Goal: Information Seeking & Learning: Find specific fact

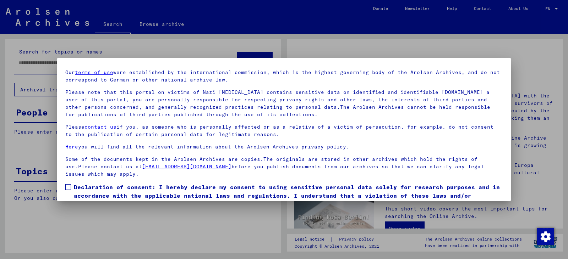
scroll to position [54, 0]
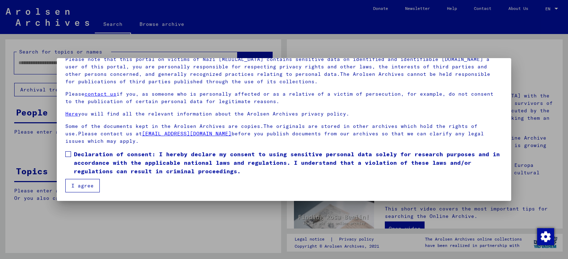
click at [70, 153] on span at bounding box center [68, 155] width 6 height 6
click at [82, 186] on button "I agree" at bounding box center [82, 185] width 34 height 13
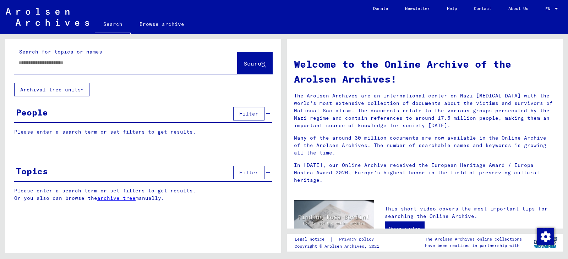
paste input "**********"
click at [243, 64] on span "Search" at bounding box center [253, 63] width 21 height 7
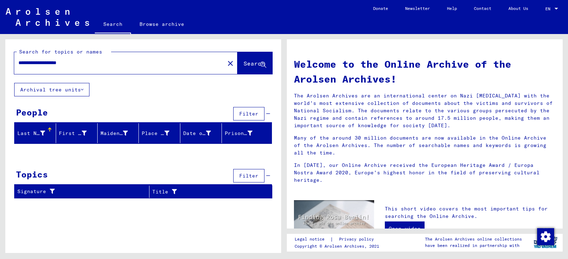
drag, startPoint x: 56, startPoint y: 62, endPoint x: 37, endPoint y: 60, distance: 19.2
click at [37, 60] on input "**********" at bounding box center [117, 62] width 198 height 7
type input "**********"
click at [248, 62] on span "Search" at bounding box center [253, 63] width 21 height 7
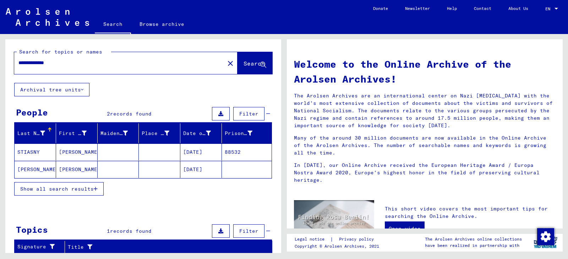
click at [203, 151] on mat-cell "[DATE]" at bounding box center [201, 152] width 42 height 17
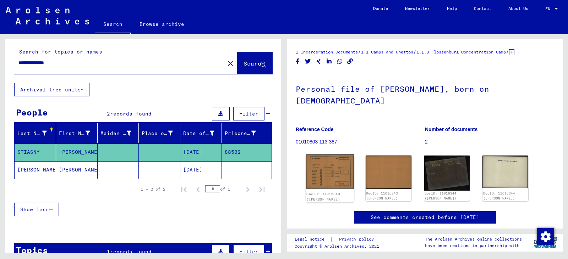
click at [335, 160] on img at bounding box center [330, 172] width 48 height 34
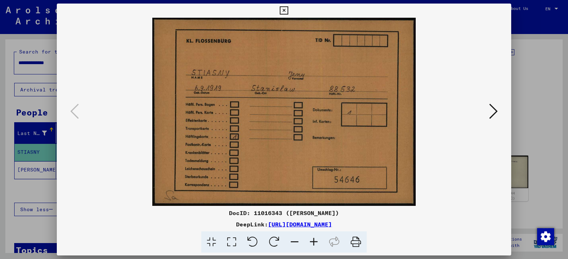
click at [286, 10] on icon at bounding box center [284, 10] width 8 height 9
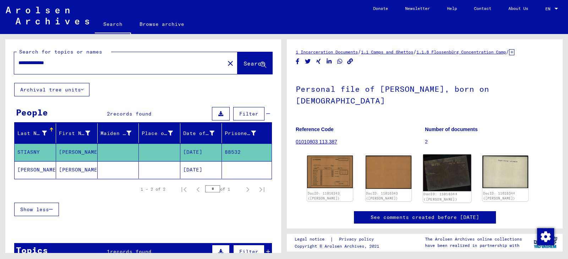
click at [448, 166] on img at bounding box center [447, 173] width 48 height 37
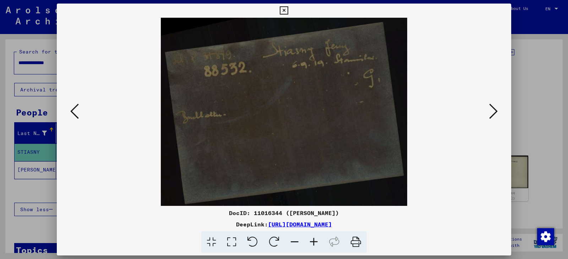
click at [497, 110] on icon at bounding box center [493, 111] width 9 height 17
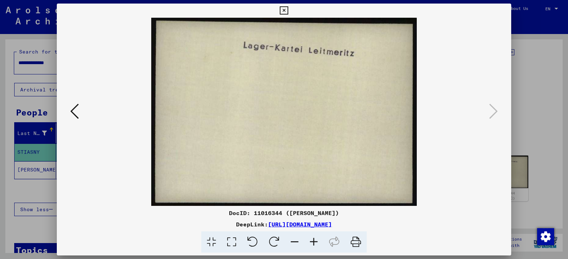
click at [70, 109] on button at bounding box center [74, 112] width 13 height 20
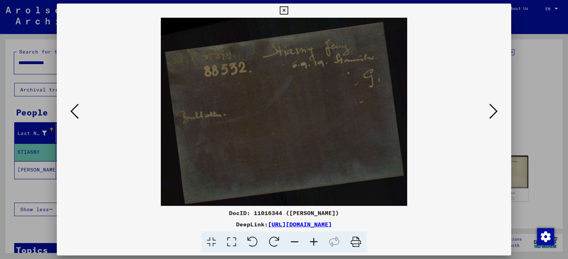
click at [284, 7] on icon at bounding box center [284, 10] width 8 height 9
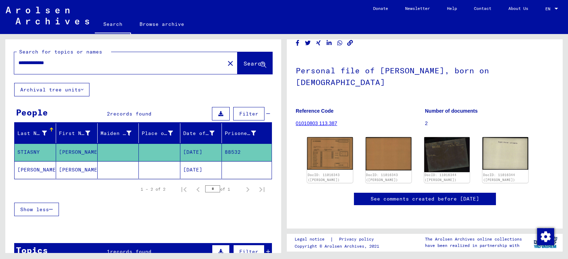
scroll to position [106, 0]
